Goal: Task Accomplishment & Management: Use online tool/utility

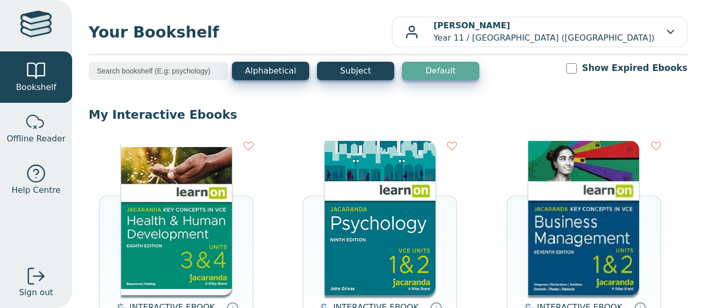
click at [162, 171] on img at bounding box center [176, 218] width 111 height 155
click at [166, 242] on img at bounding box center [176, 218] width 111 height 155
